Goal: Transaction & Acquisition: Download file/media

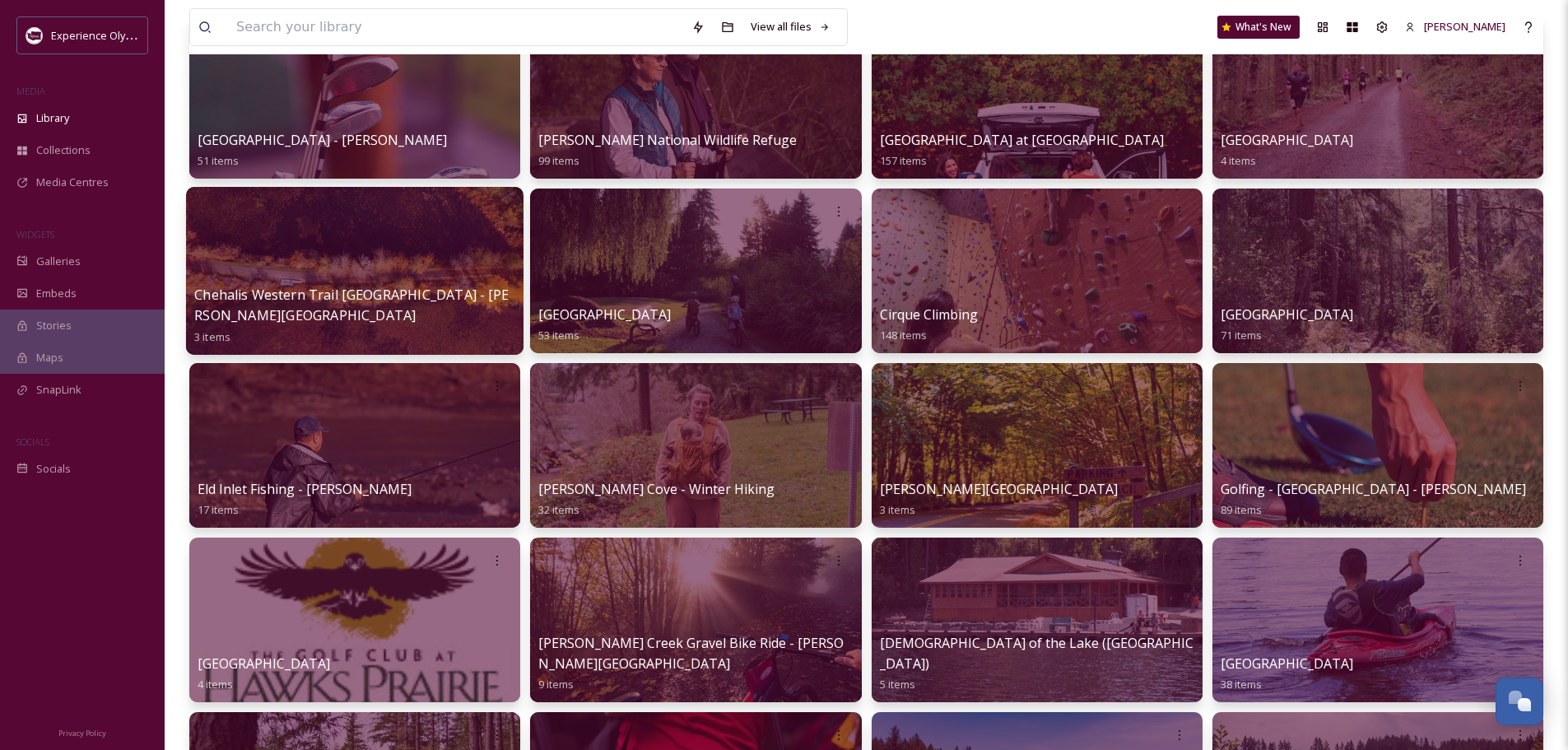
scroll to position [164, 0]
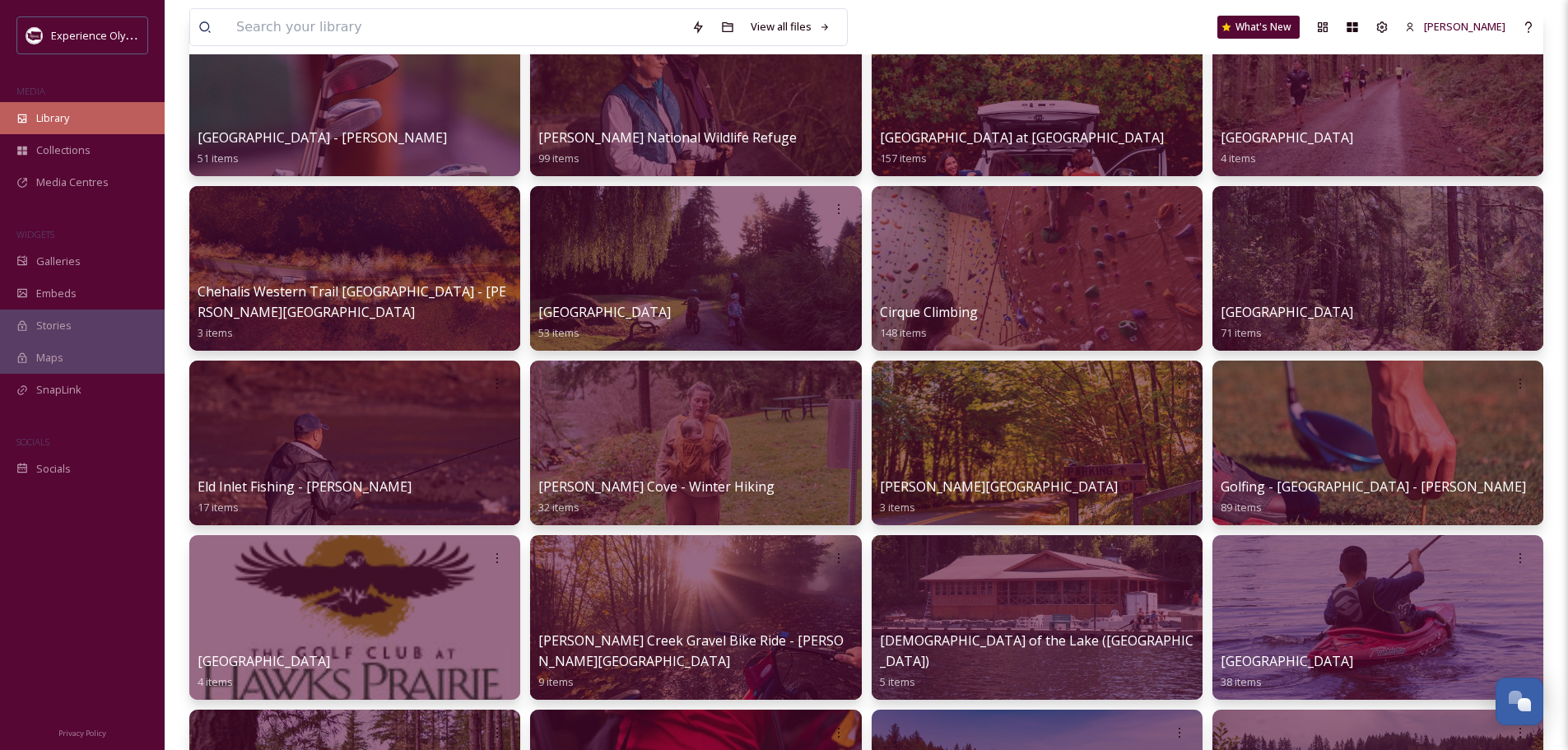
click at [58, 122] on span "Library" at bounding box center [52, 118] width 33 height 15
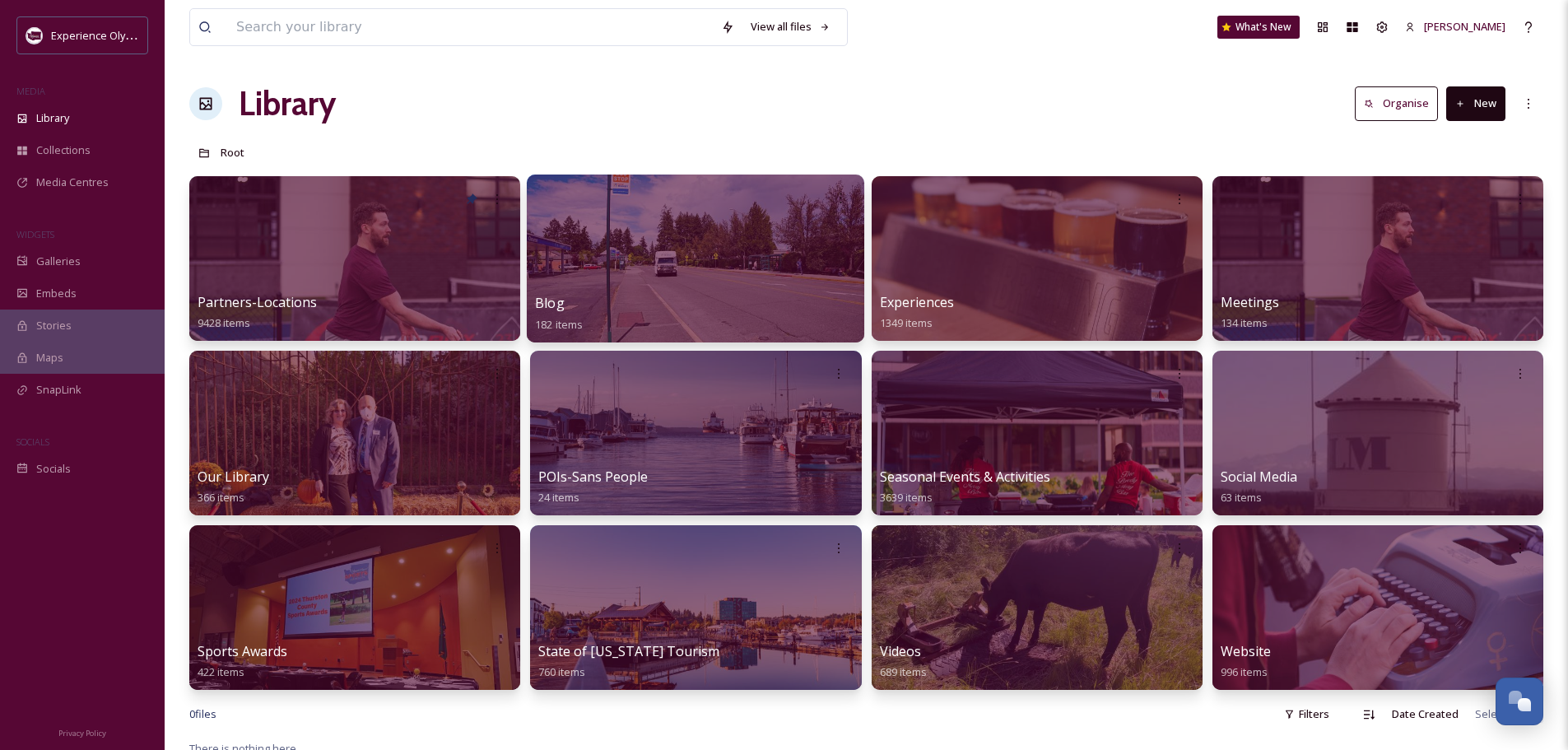
scroll to position [83, 0]
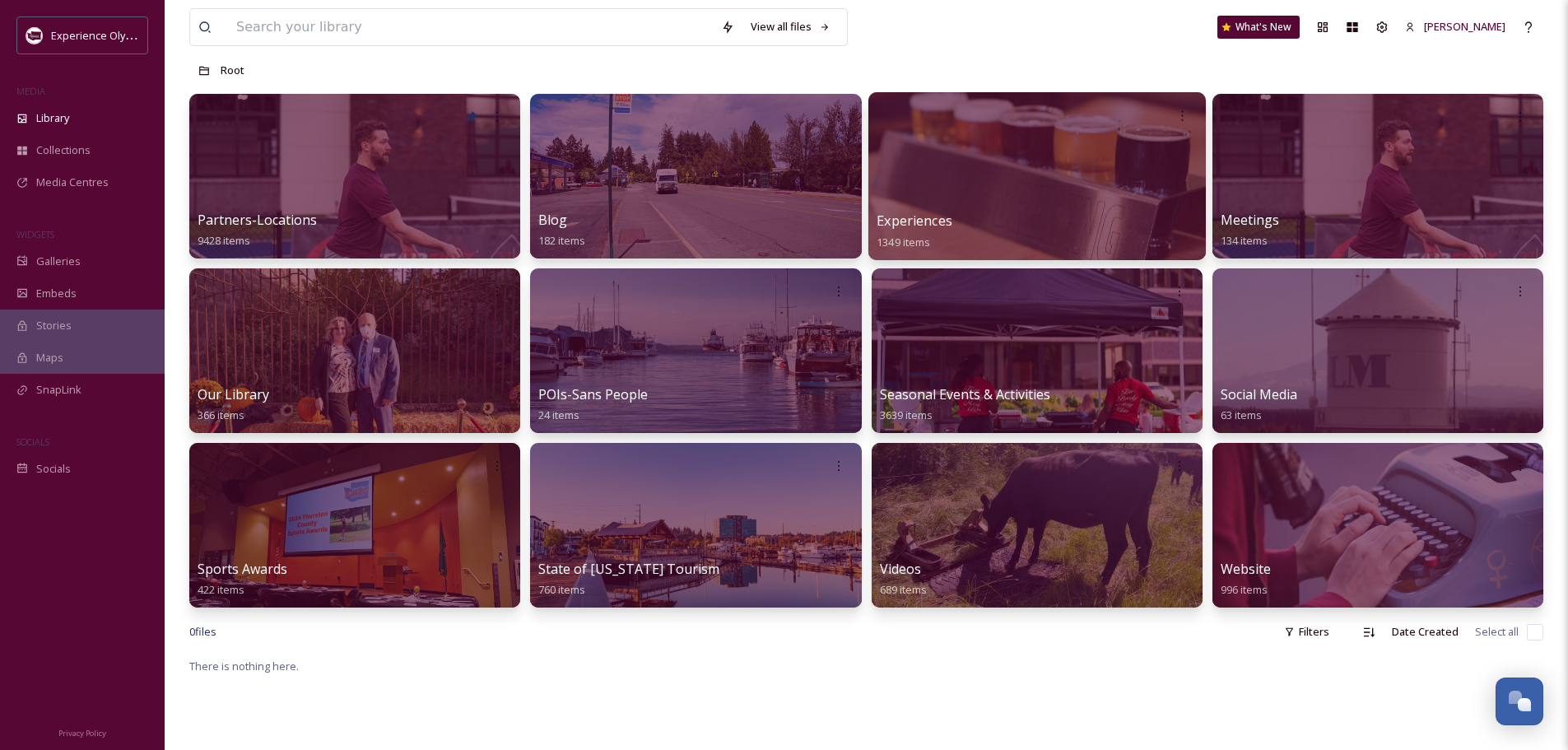
click at [894, 220] on span "Experiences" at bounding box center [915, 220] width 76 height 18
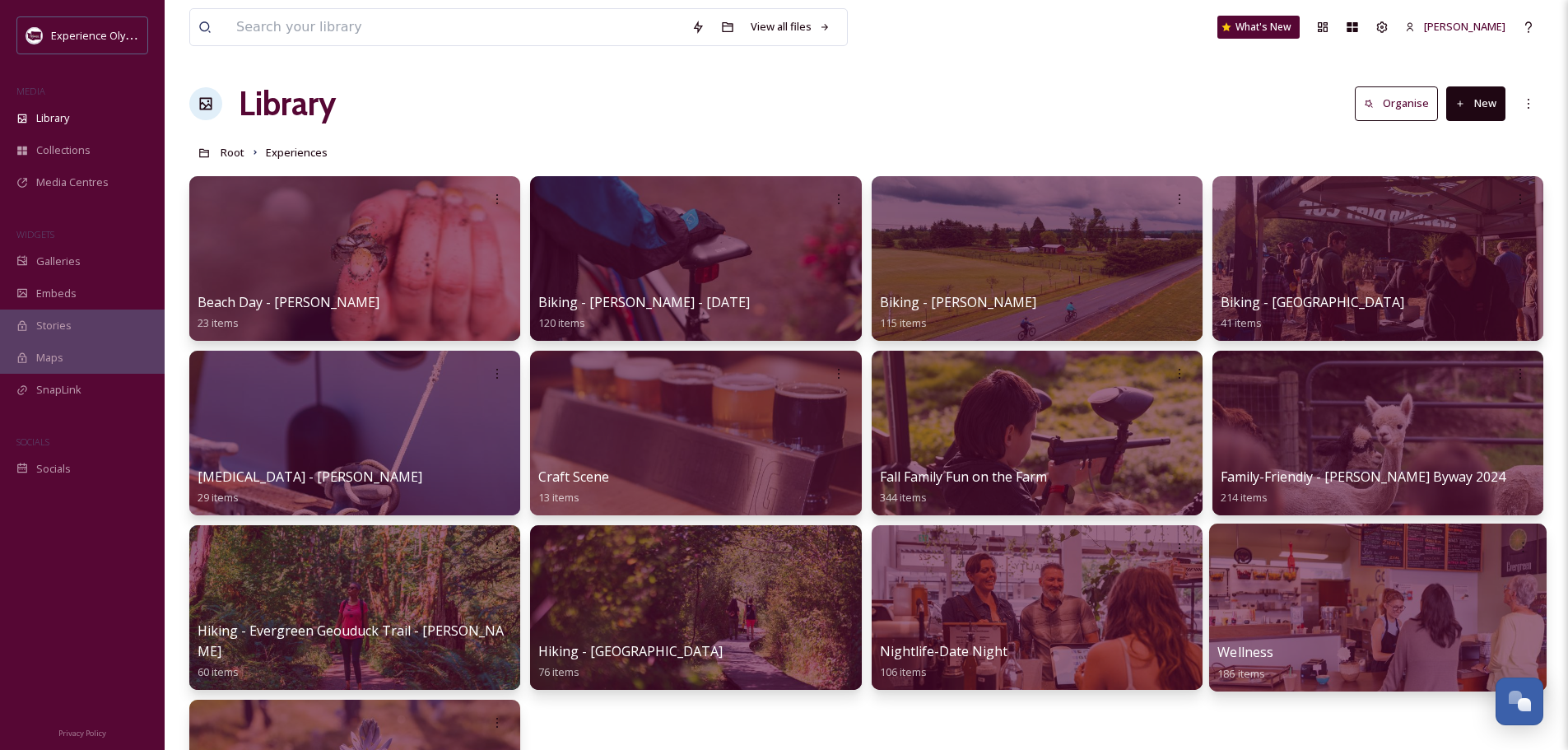
click at [1238, 642] on div at bounding box center [1378, 608] width 338 height 168
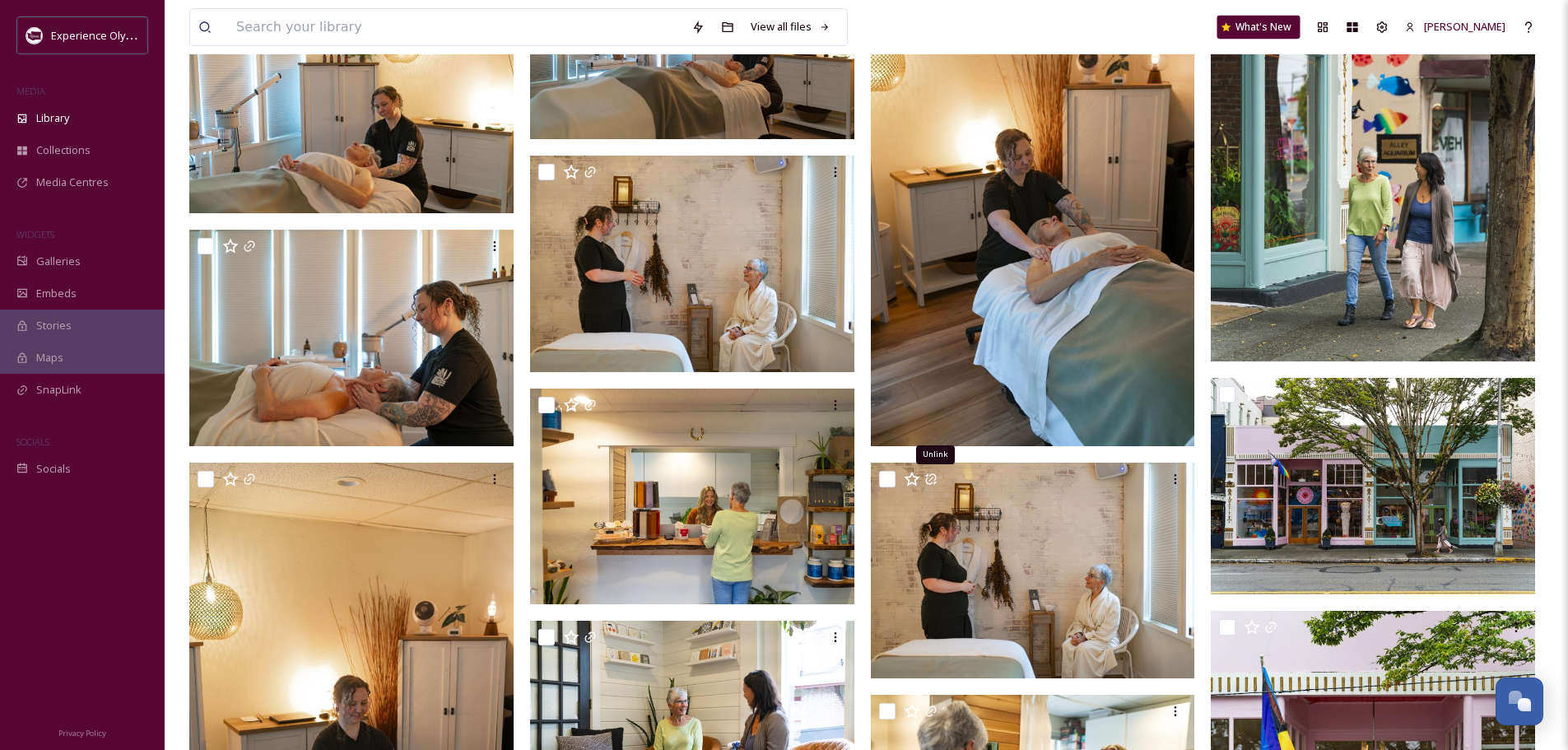
scroll to position [11540, 0]
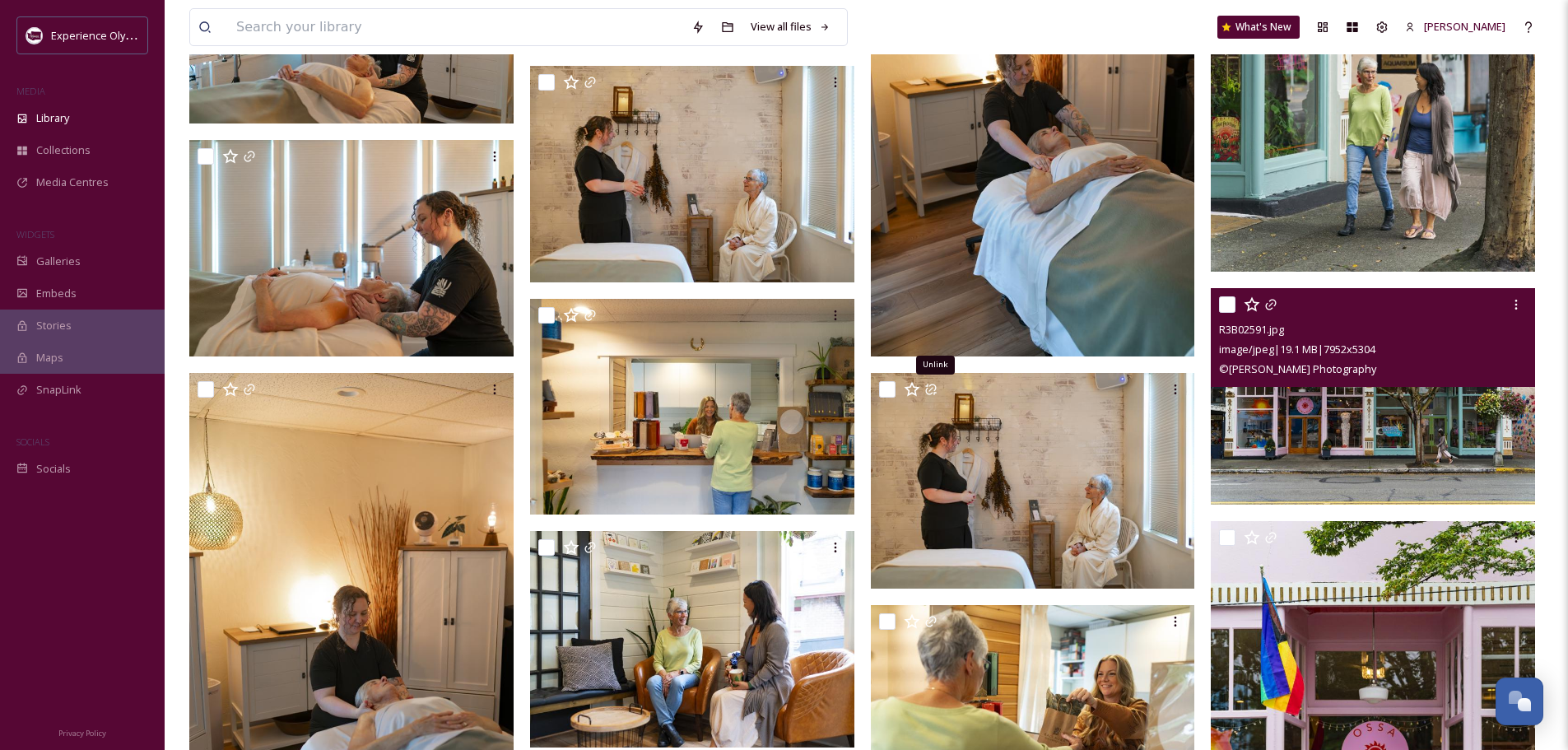
click at [1416, 372] on div "© [PERSON_NAME] Photography" at bounding box center [1374, 368] width 312 height 20
click at [1416, 460] on img at bounding box center [1373, 397] width 325 height 216
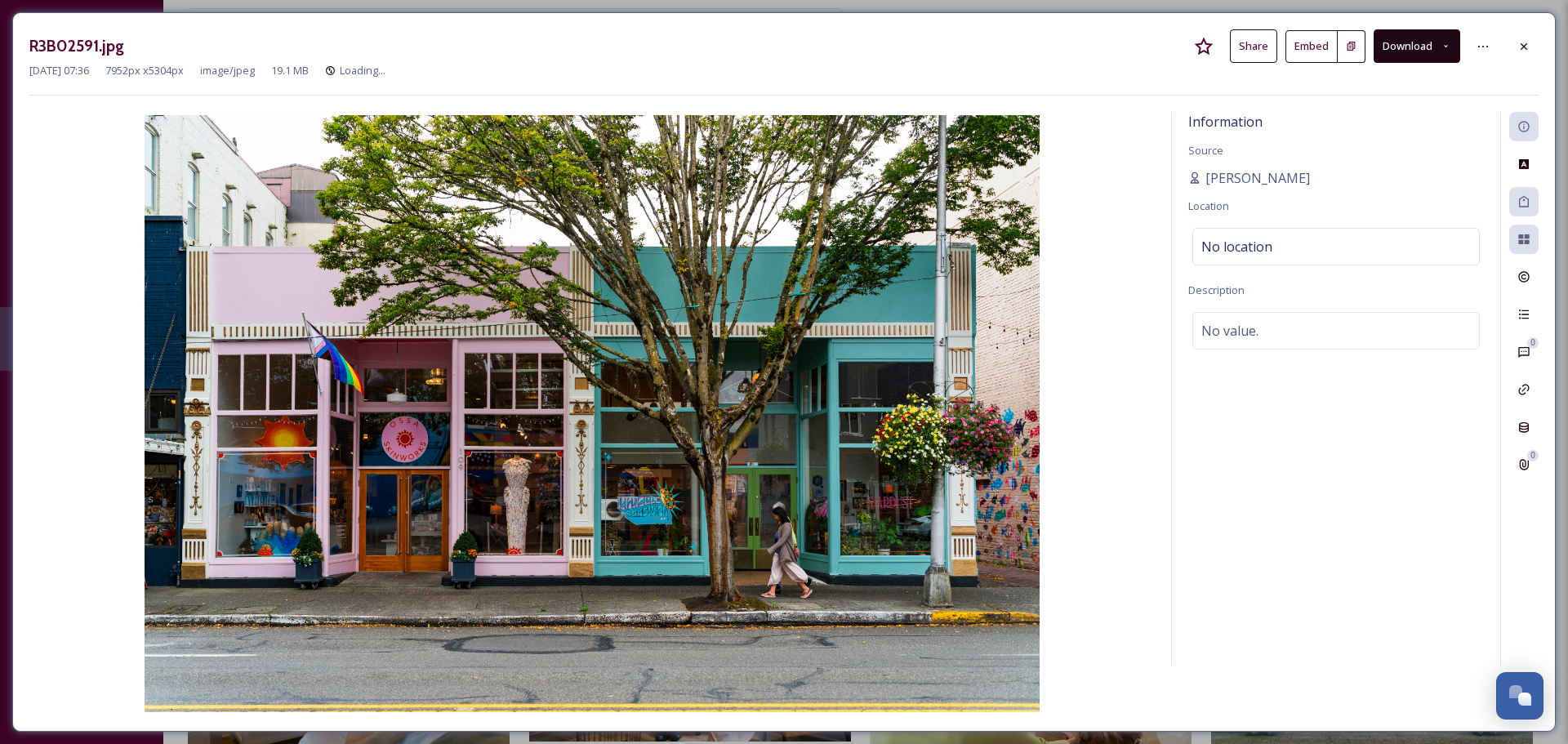
click at [1392, 50] on button "Download" at bounding box center [1417, 46] width 87 height 34
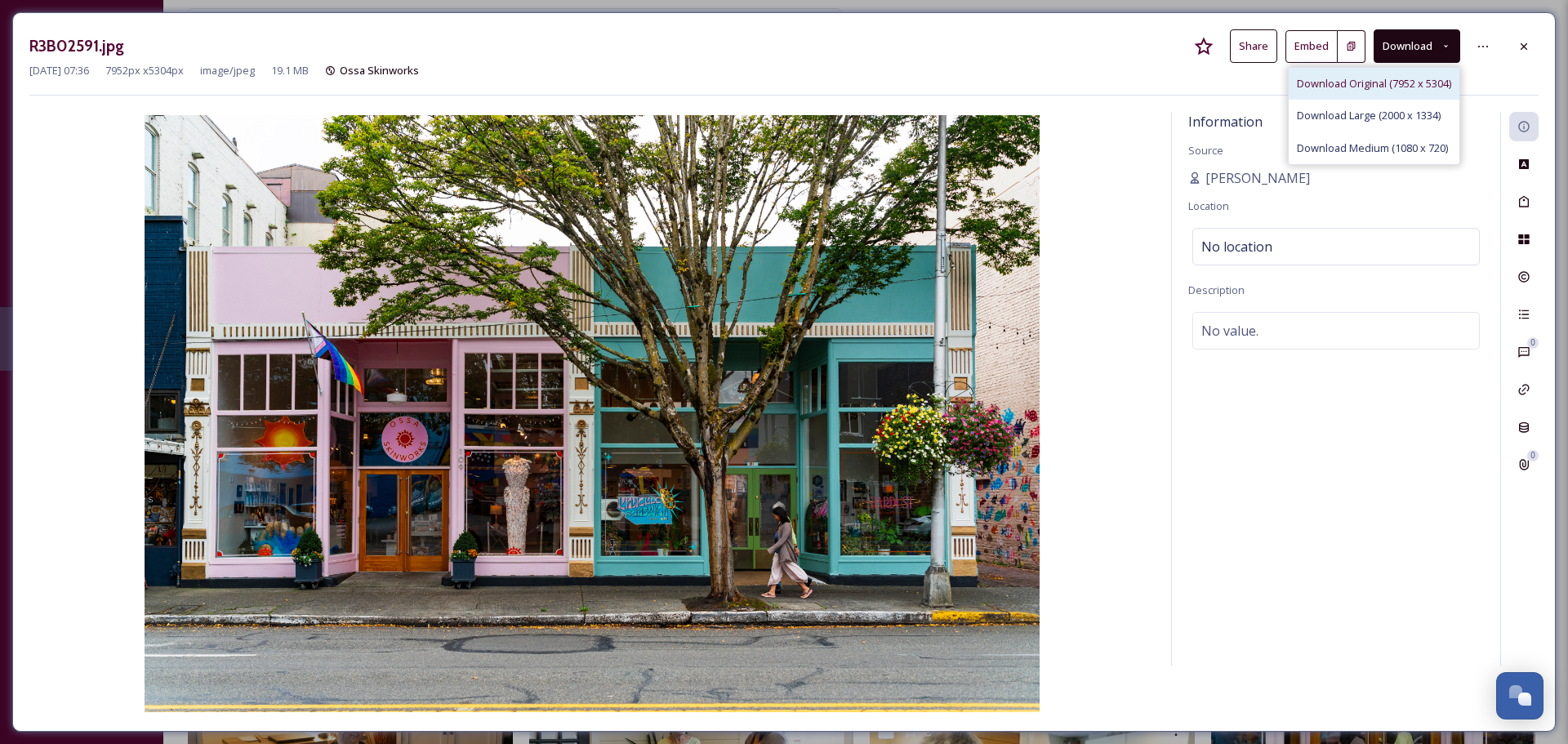
click at [1367, 81] on span "Download Original (7952 x 5304)" at bounding box center [1374, 84] width 154 height 15
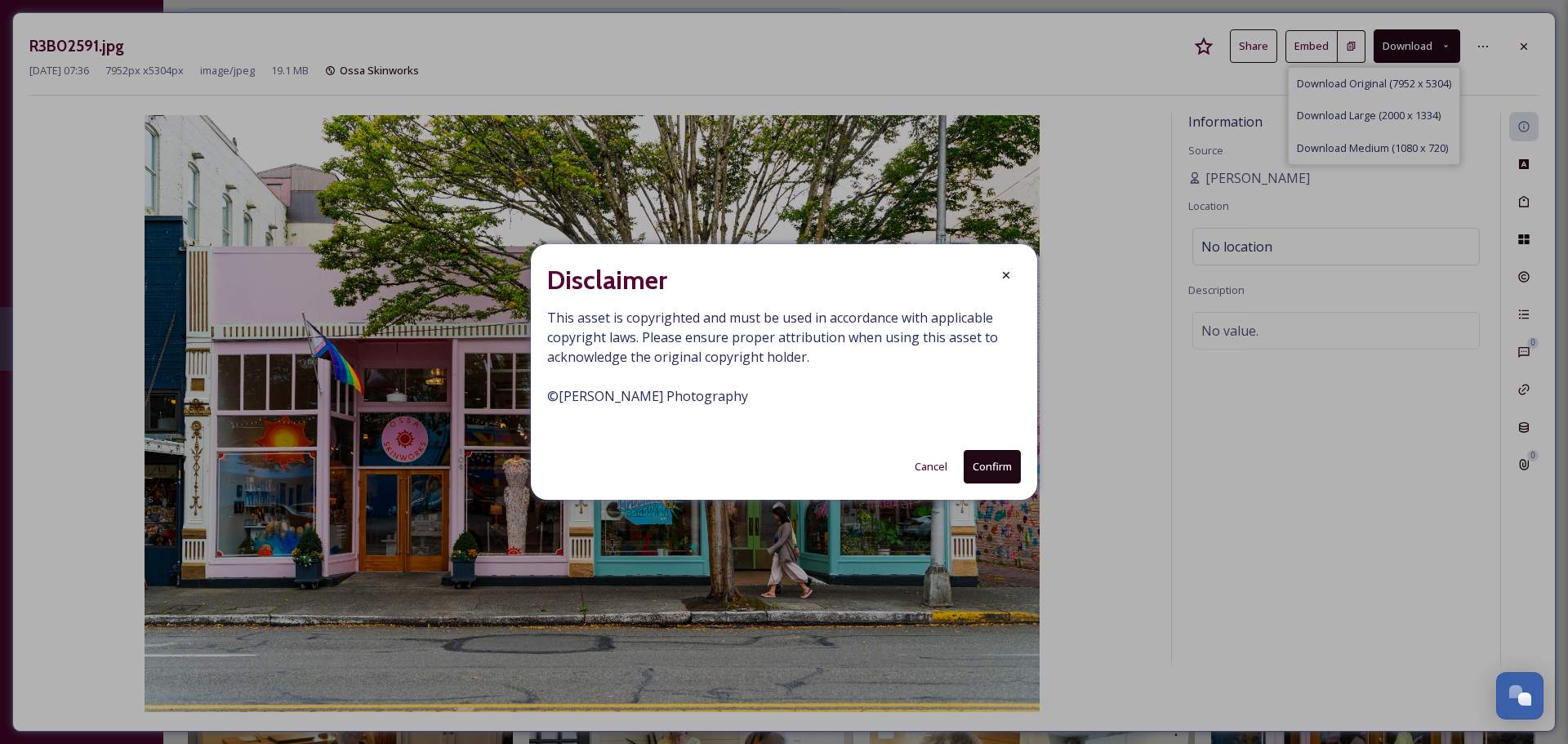
click at [984, 471] on button "Confirm" at bounding box center [992, 467] width 57 height 34
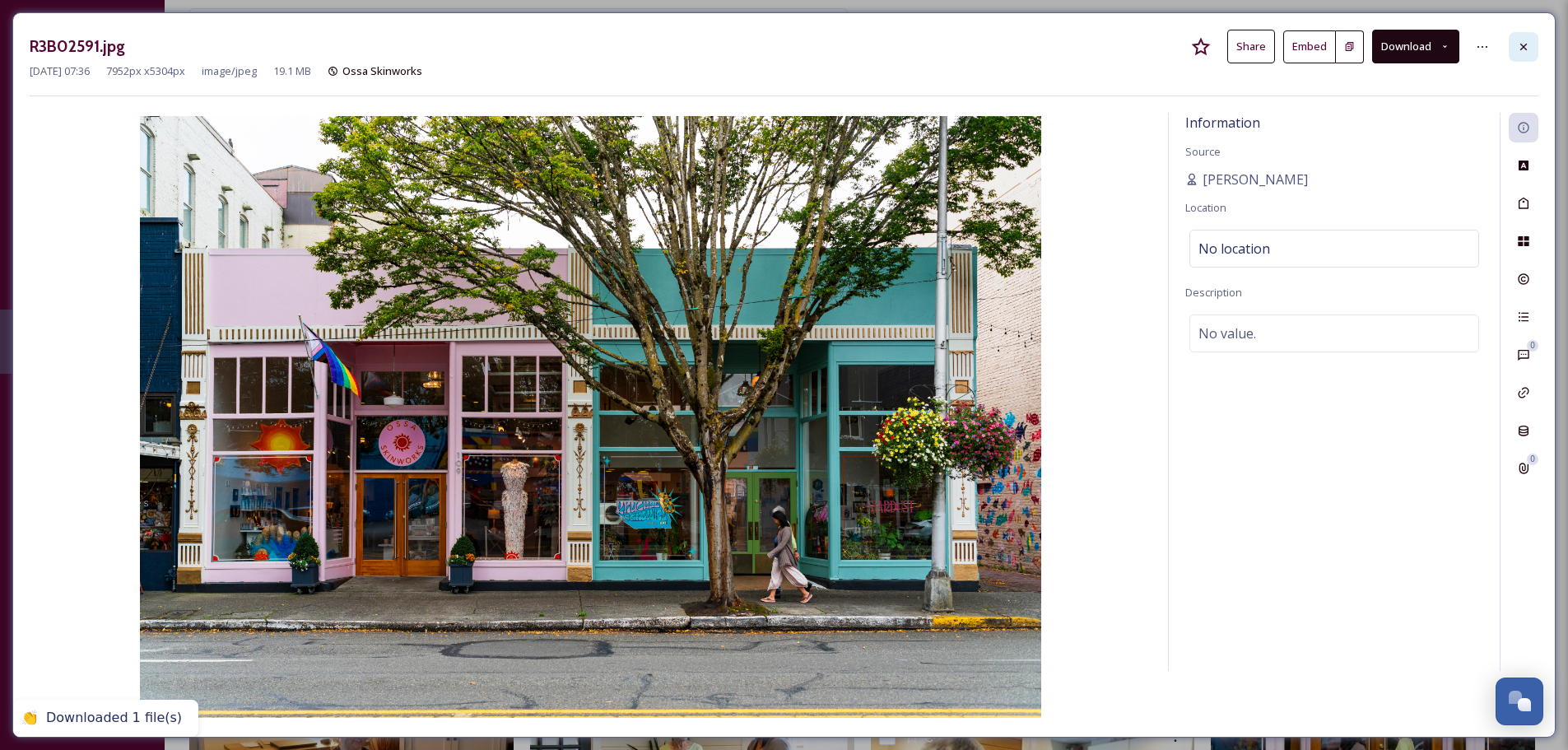
click at [1537, 47] on div at bounding box center [1523, 47] width 29 height 29
